Goal: Information Seeking & Learning: Learn about a topic

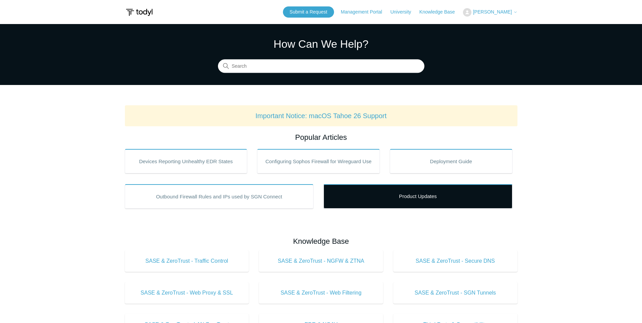
click at [423, 195] on link "Product Updates" at bounding box center [418, 196] width 189 height 24
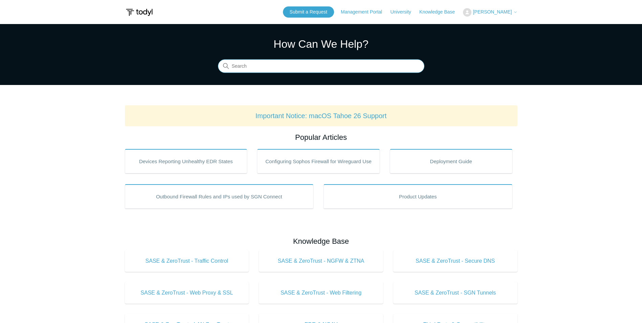
click at [269, 62] on input "Search" at bounding box center [321, 67] width 207 height 14
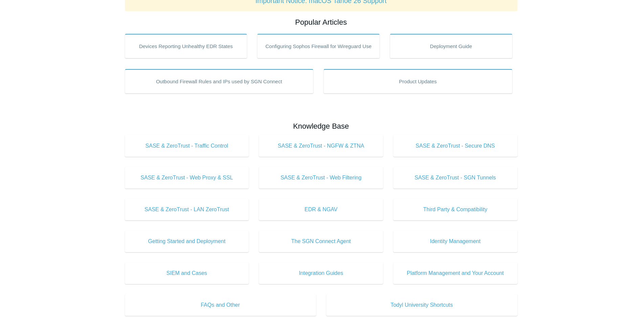
scroll to position [135, 0]
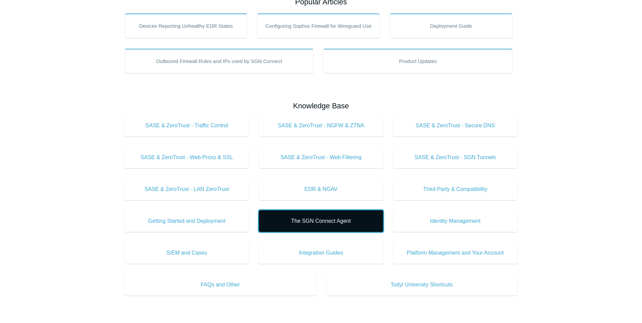
click at [311, 222] on span "The SGN Connect Agent" at bounding box center [321, 221] width 104 height 8
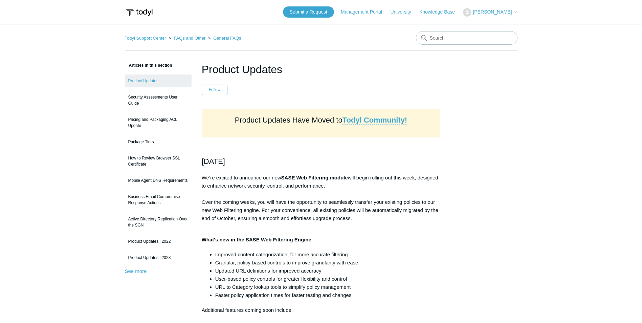
click at [377, 120] on strong "Todyl Community!" at bounding box center [375, 120] width 65 height 8
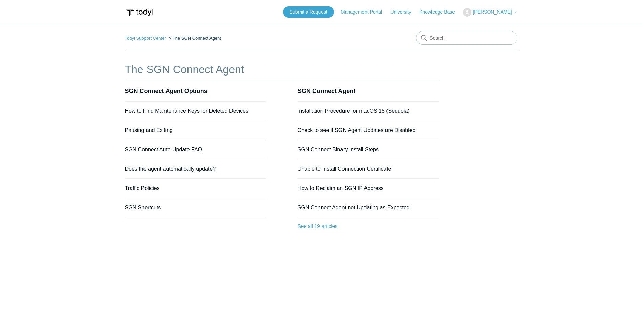
click at [197, 171] on link "Does the agent automatically update?" at bounding box center [170, 169] width 91 height 6
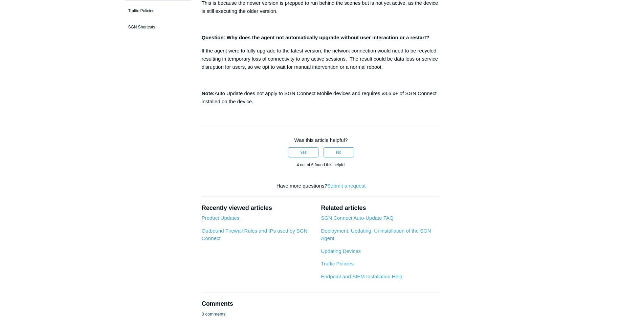
scroll to position [135, 0]
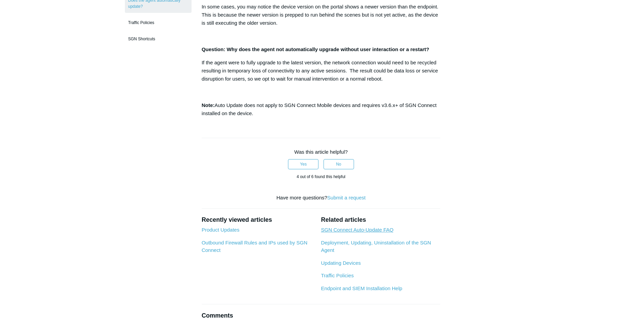
click at [377, 232] on link "SGN Connect Auto-Update FAQ" at bounding box center [357, 230] width 72 height 6
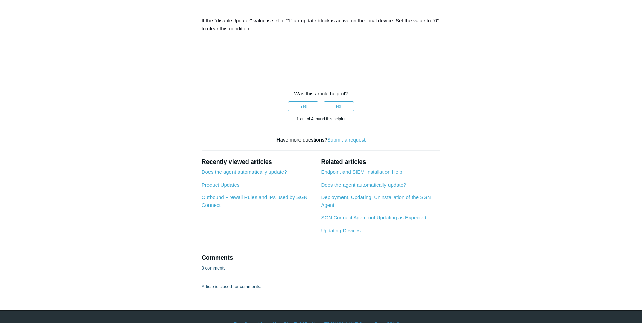
scroll to position [643, 0]
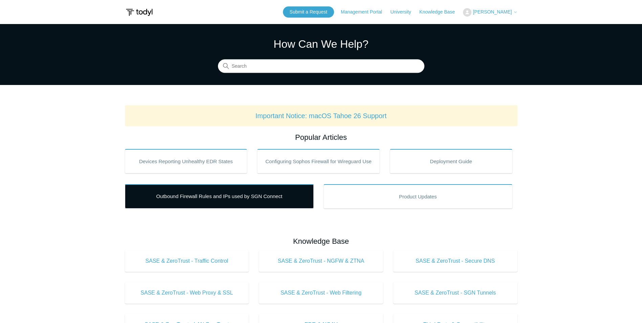
click at [261, 197] on link "Outbound Firewall Rules and IPs used by SGN Connect" at bounding box center [219, 196] width 189 height 24
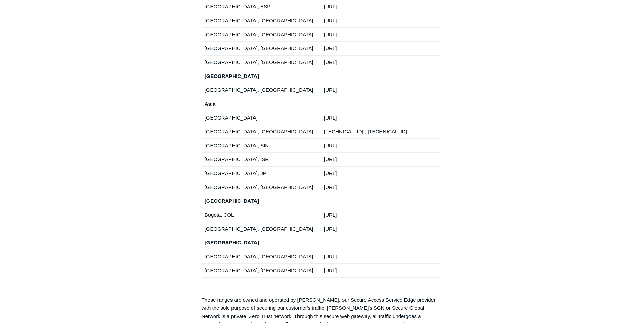
scroll to position [1219, 0]
